Goal: Task Accomplishment & Management: Use online tool/utility

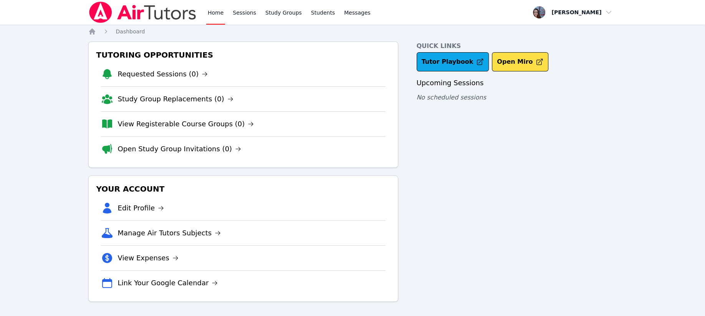
click at [310, 10] on link "Students" at bounding box center [323, 12] width 27 height 25
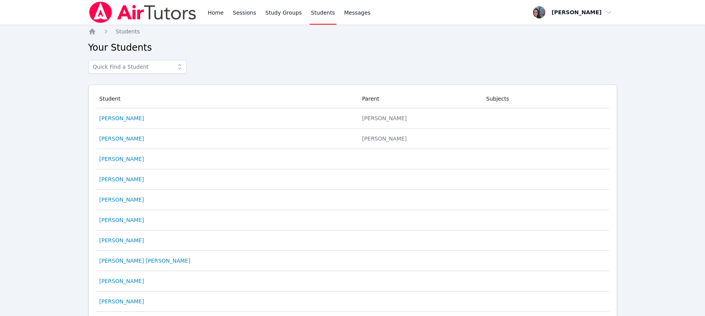
click at [115, 118] on link "[PERSON_NAME]" at bounding box center [122, 119] width 45 height 8
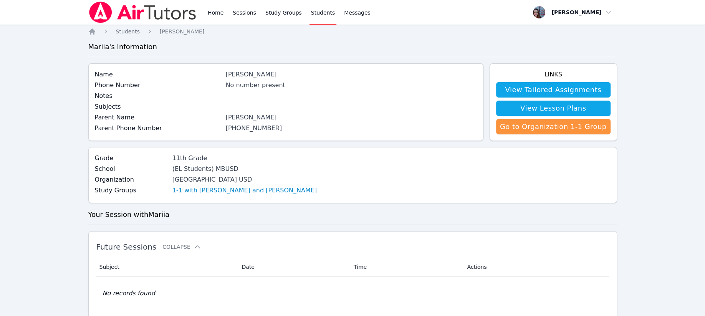
click at [221, 12] on link "Home" at bounding box center [215, 12] width 19 height 25
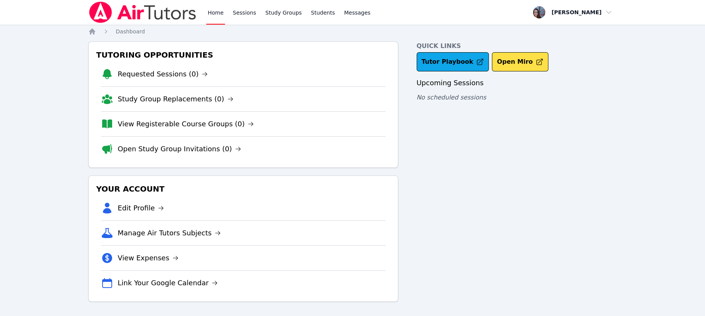
click at [137, 284] on link "Link Your Google Calendar" at bounding box center [168, 283] width 100 height 11
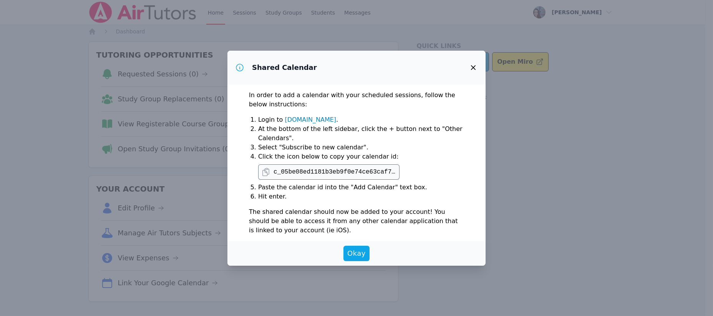
click at [285, 171] on pre "c_05be08ed1181b3eb9f0e74ce63caf758d98ca83d3d95937ca39a32d171b36360@[DOMAIN_NAME]" at bounding box center [335, 172] width 123 height 9
click at [265, 174] on icon at bounding box center [265, 172] width 9 height 9
click at [356, 254] on span "Okay" at bounding box center [356, 253] width 18 height 11
